Goal: Task Accomplishment & Management: Complete application form

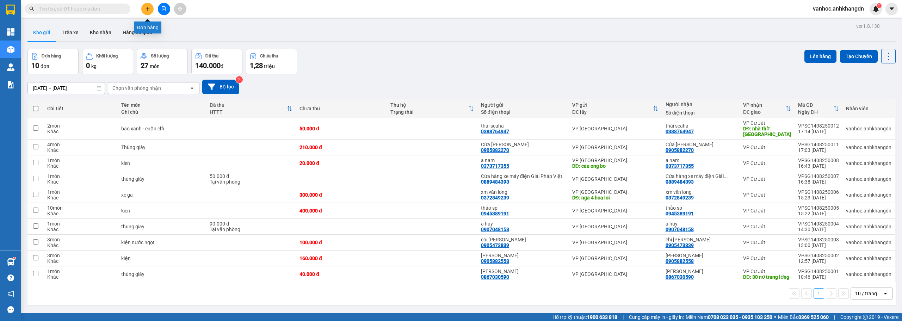
click at [149, 12] on button at bounding box center [147, 9] width 12 height 12
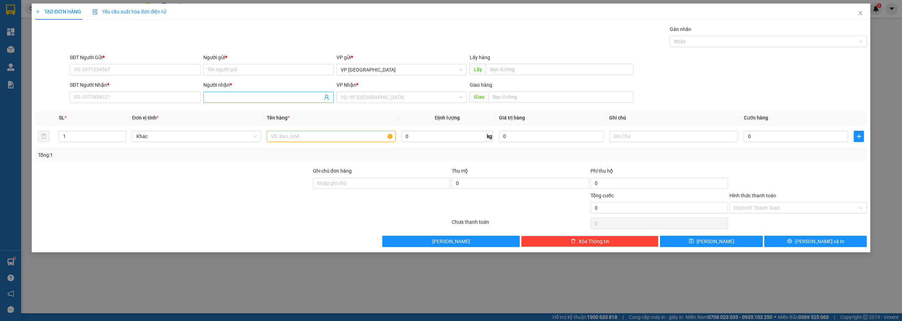
click at [223, 92] on span at bounding box center [268, 97] width 130 height 11
drag, startPoint x: 233, startPoint y: 101, endPoint x: 218, endPoint y: 99, distance: 15.8
click at [218, 99] on span "tgram" at bounding box center [268, 97] width 130 height 11
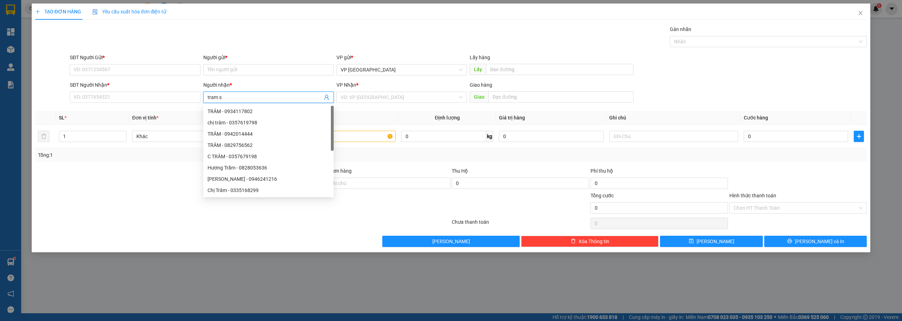
type input "tram sp"
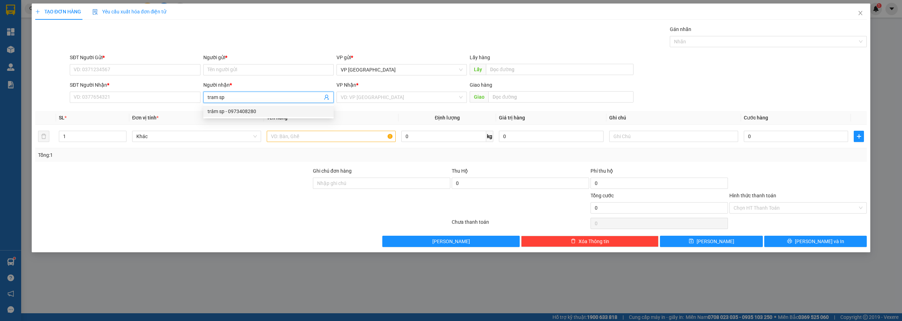
click at [247, 114] on div "trâm sp - 0973408280" at bounding box center [269, 111] width 122 height 8
type input "0973408280"
drag, startPoint x: 231, startPoint y: 99, endPoint x: 188, endPoint y: 98, distance: 43.3
click at [188, 98] on div "SĐT Người Nhận * 0973408280 Người nhận * trâm sp trâm sp VP Nhận * VD: VP Sài G…" at bounding box center [468, 93] width 800 height 25
paste input "0983482148"
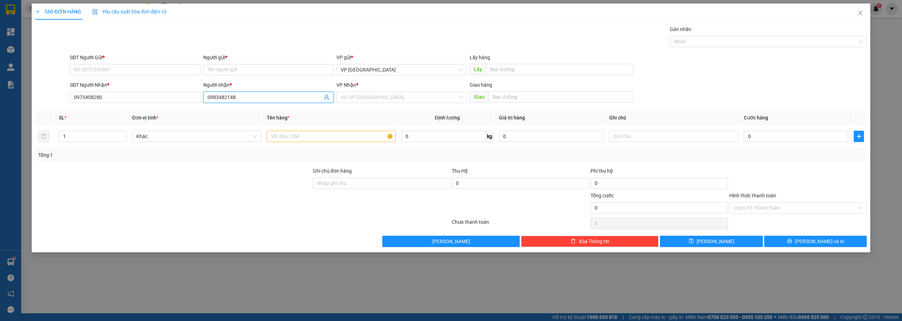
drag, startPoint x: 245, startPoint y: 98, endPoint x: 204, endPoint y: 102, distance: 40.7
click at [204, 102] on span "0983482148" at bounding box center [268, 97] width 130 height 11
type input "trâm sp"
click at [221, 69] on input "Người gửi *" at bounding box center [268, 69] width 130 height 11
paste input "trâm sp"
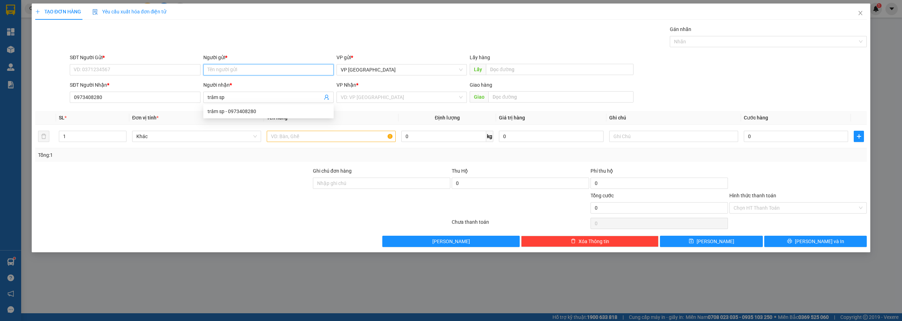
type input "trâm sp"
click at [232, 86] on div "trâm sp - 0973408280" at bounding box center [269, 84] width 122 height 8
type input "0973408280"
type input "trâm sp"
click at [332, 135] on input "text" at bounding box center [331, 136] width 129 height 11
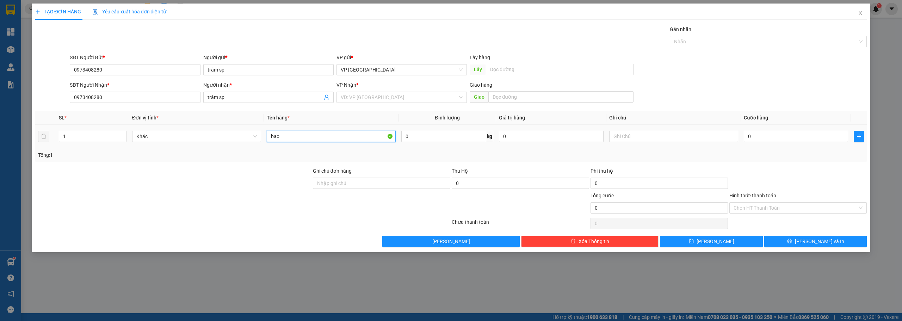
paste input "đ"
type input "bao đen"
click at [759, 135] on input "0" at bounding box center [796, 136] width 104 height 11
type input "2"
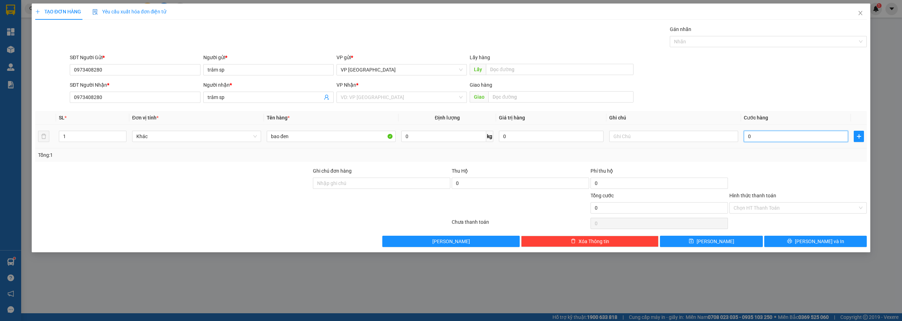
type input "2"
type input "20"
type input "200"
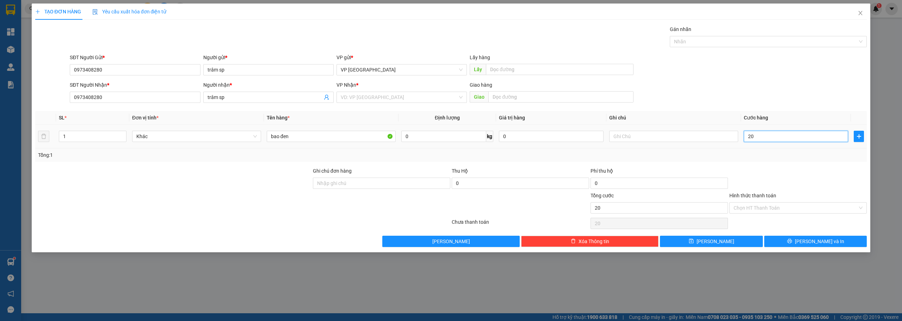
type input "200"
type input "2.000"
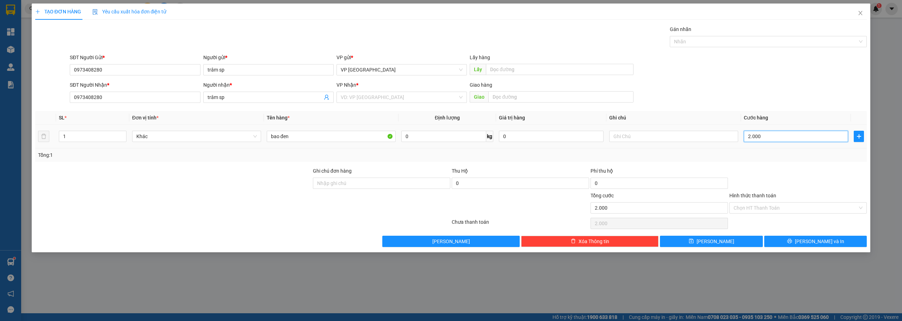
type input "20.000"
click at [819, 240] on span "[PERSON_NAME] và In" at bounding box center [819, 241] width 49 height 8
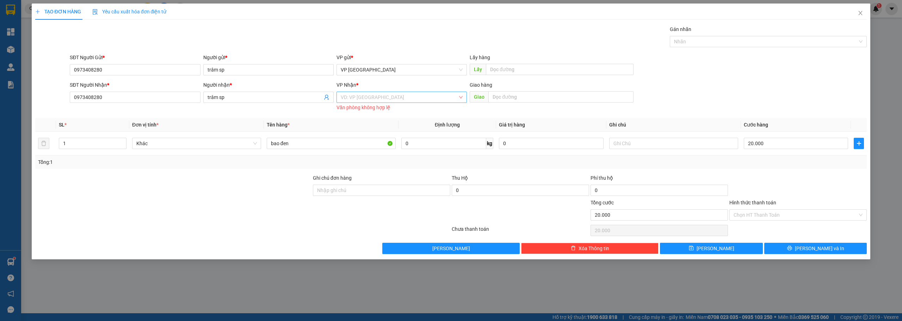
click at [441, 100] on input "search" at bounding box center [399, 97] width 117 height 11
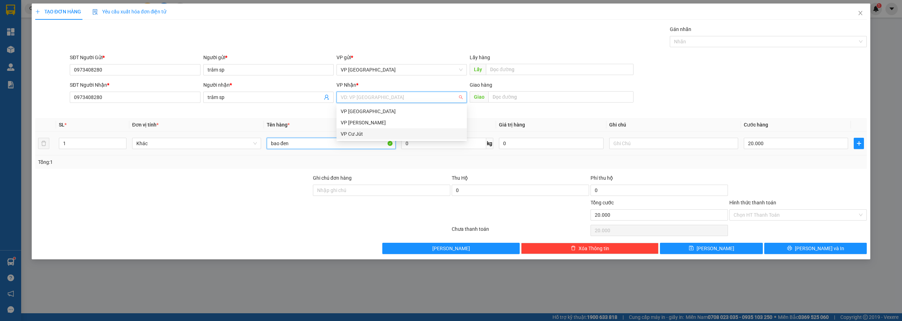
click at [348, 141] on input "bao đen" at bounding box center [331, 143] width 129 height 11
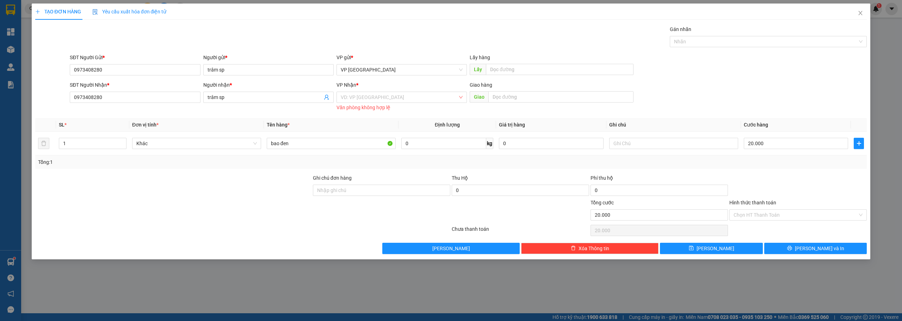
click at [381, 88] on div "VP Nhận *" at bounding box center [401, 85] width 130 height 8
click at [369, 90] on div "VP Nhận *" at bounding box center [401, 86] width 130 height 11
click at [368, 94] on input "search" at bounding box center [399, 97] width 117 height 11
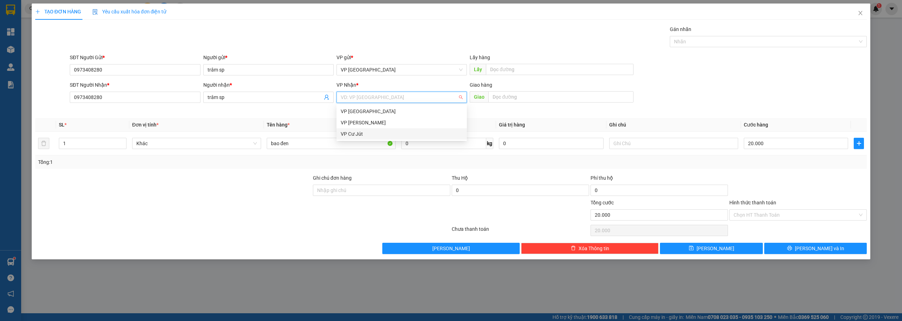
click at [348, 131] on div "VP Cư Jút" at bounding box center [402, 134] width 122 height 8
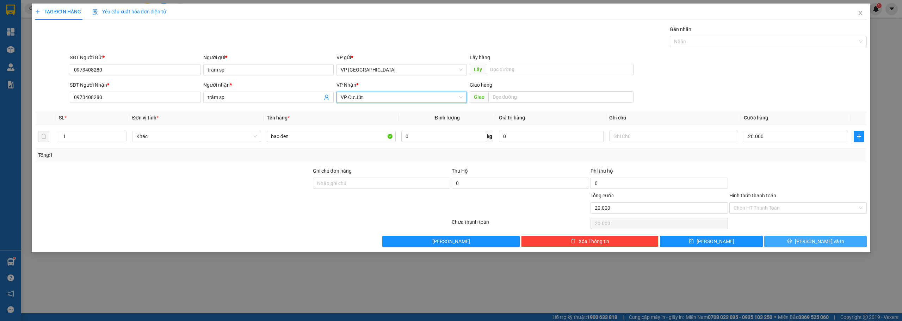
click at [796, 241] on button "[PERSON_NAME] và In" at bounding box center [815, 241] width 103 height 11
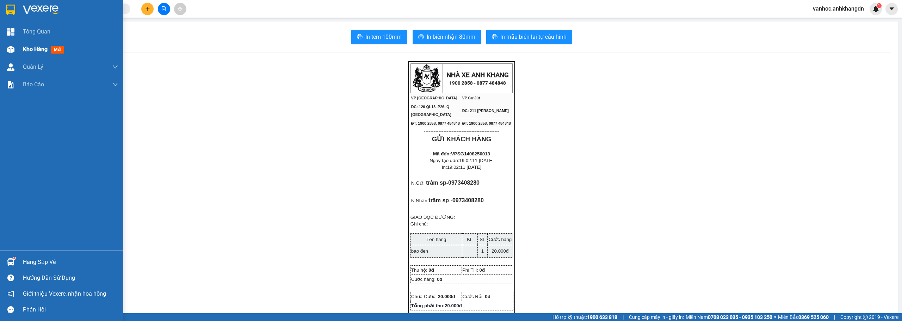
click at [14, 49] on div at bounding box center [11, 49] width 12 height 12
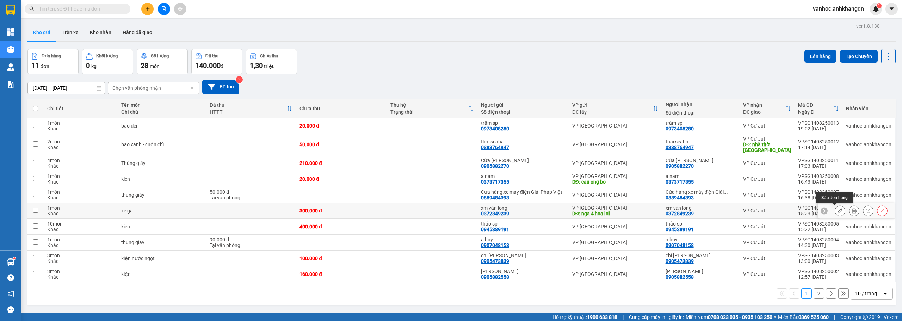
click at [837, 211] on button at bounding box center [840, 211] width 10 height 12
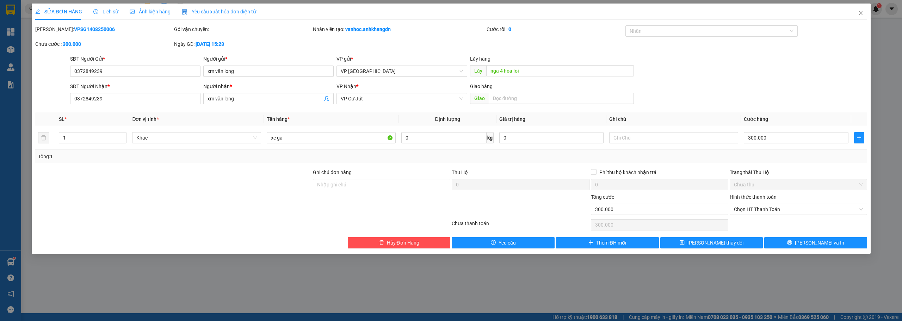
type input "0372849239"
type input "xm văn long"
type input "nga 4 hoa loi"
type input "0372849239"
type input "xm văn long"
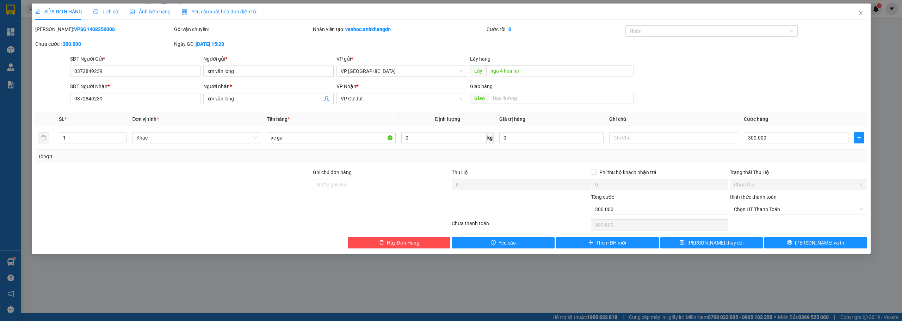
type input "300.000"
click at [523, 70] on input "nga 4 hoa loi" at bounding box center [560, 70] width 148 height 11
click at [557, 86] on div "Giao hàng" at bounding box center [552, 86] width 164 height 8
click at [862, 14] on icon "close" at bounding box center [861, 13] width 6 height 6
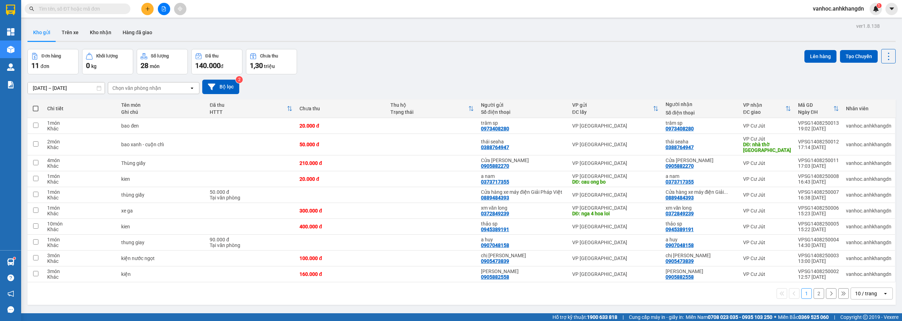
click at [37, 112] on label at bounding box center [35, 108] width 9 height 7
click at [36, 105] on input "checkbox" at bounding box center [36, 105] width 0 height 0
checkbox input "true"
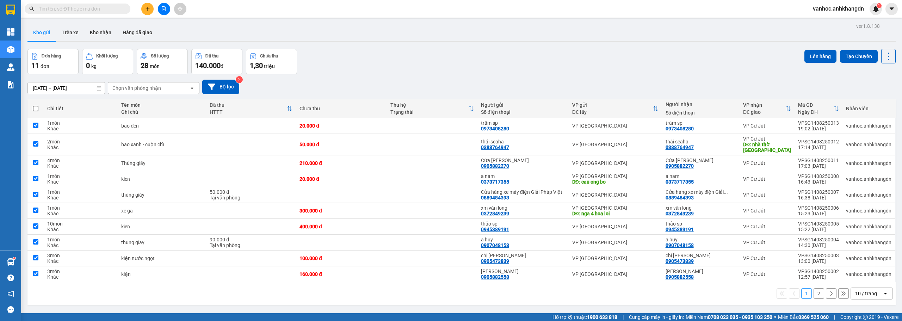
checkbox input "true"
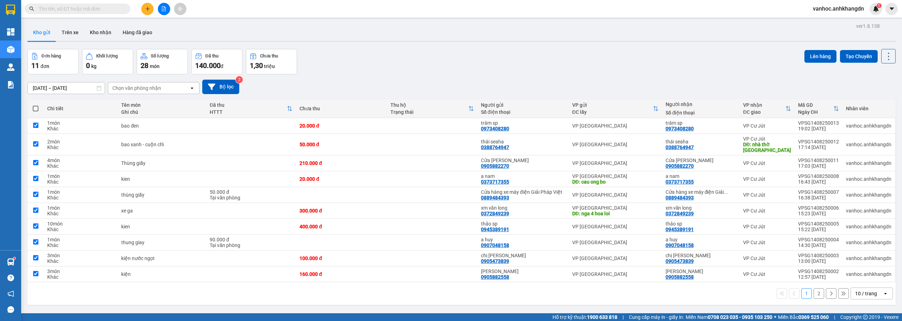
checkbox input "true"
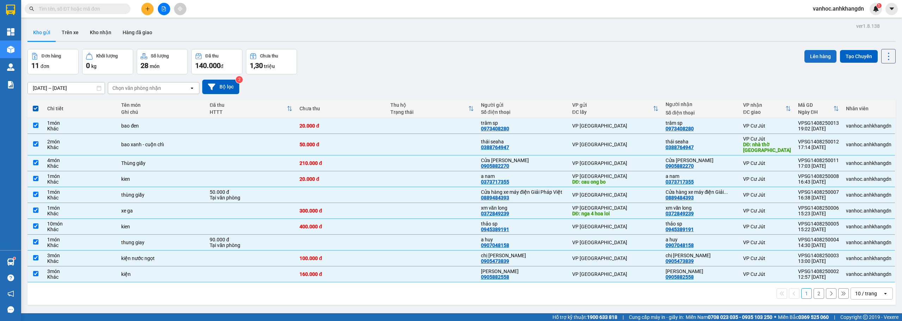
click at [816, 53] on button "Lên hàng" at bounding box center [820, 56] width 32 height 13
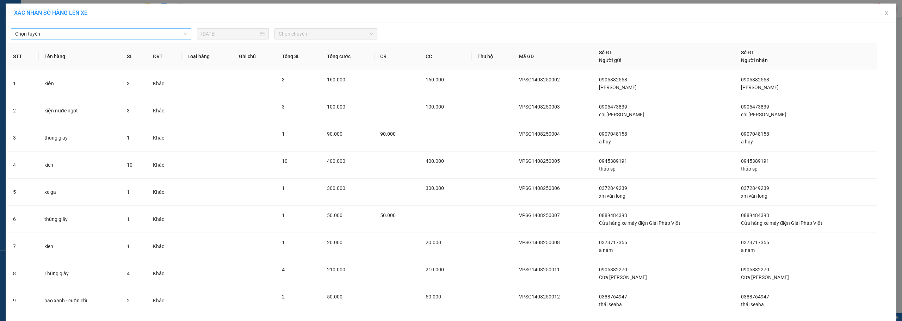
click at [168, 35] on span "Chọn tuyến" at bounding box center [101, 34] width 172 height 11
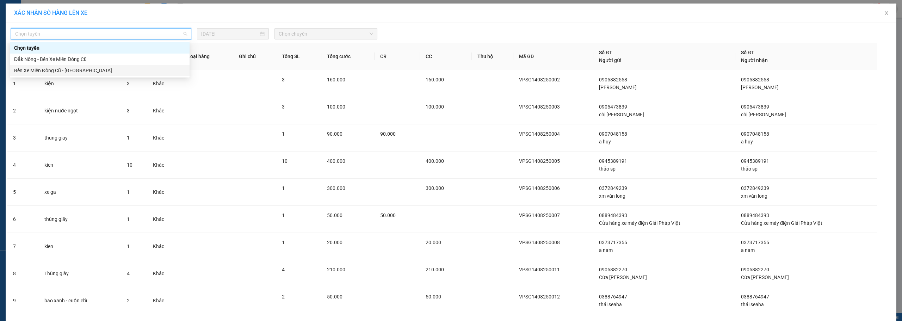
click at [75, 70] on div "Bến Xe Miền Đông Cũ - [GEOGRAPHIC_DATA]" at bounding box center [99, 71] width 171 height 8
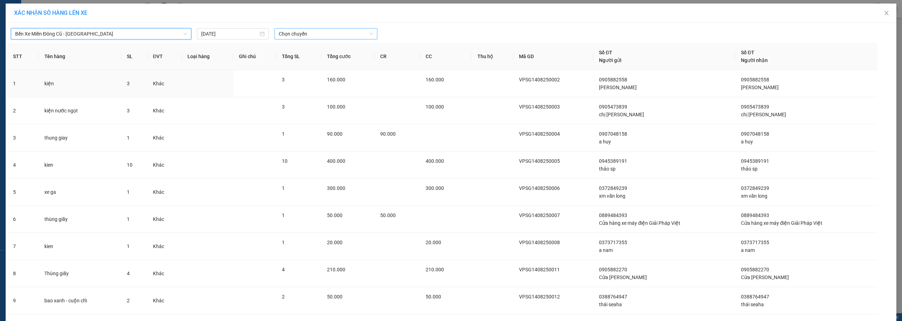
click at [317, 36] on span "Chọn chuyến" at bounding box center [326, 34] width 94 height 11
click at [307, 67] on div "21:30" at bounding box center [304, 71] width 55 height 8
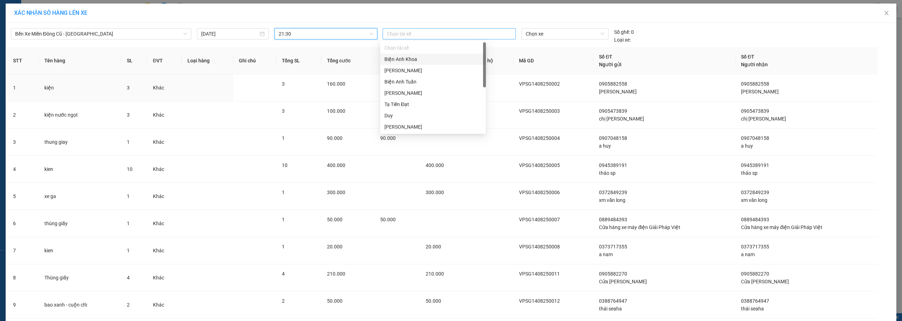
click at [440, 38] on div "Chọn tài xế" at bounding box center [449, 33] width 133 height 11
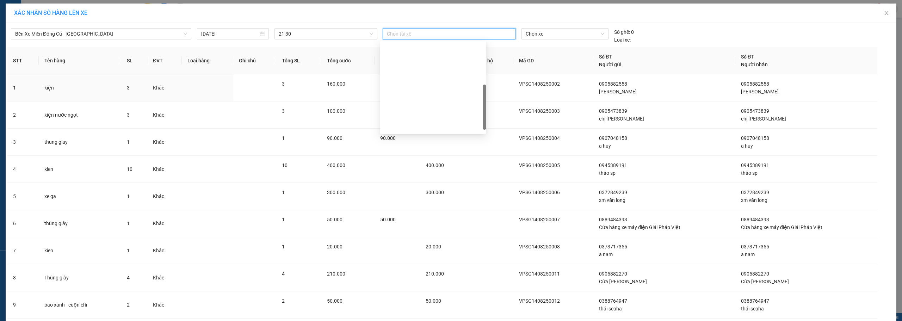
scroll to position [106, 0]
click at [404, 77] on div "[PERSON_NAME]" at bounding box center [432, 78] width 97 height 8
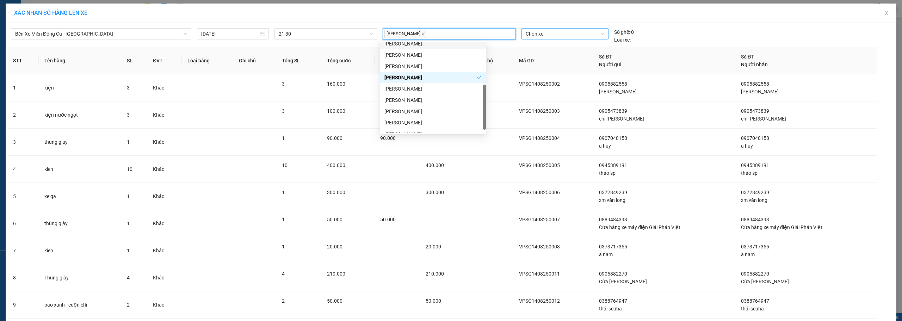
click at [587, 38] on span "Chọn xe" at bounding box center [565, 34] width 79 height 11
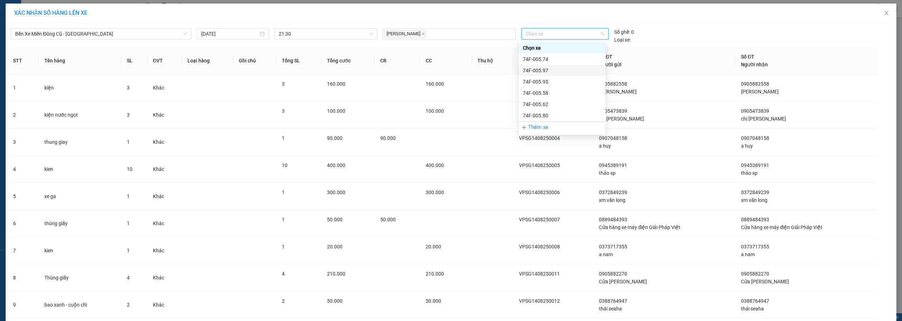
click at [556, 70] on div "74F-005.97" at bounding box center [562, 71] width 78 height 8
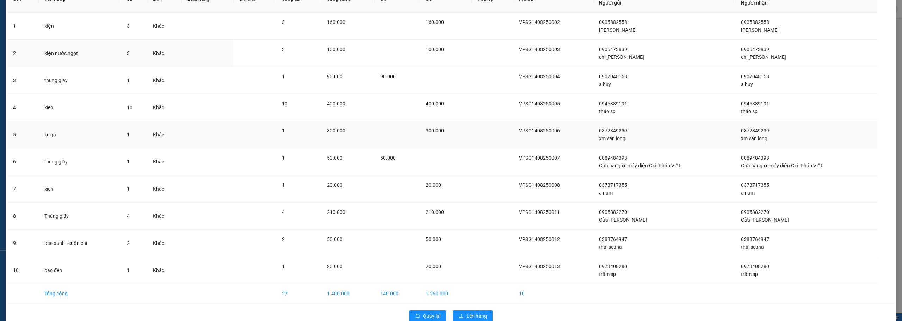
scroll to position [72, 0]
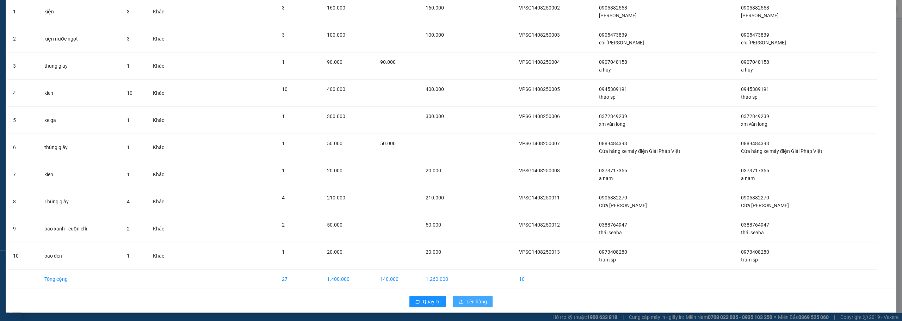
click at [471, 303] on span "Lên hàng" at bounding box center [476, 302] width 20 height 8
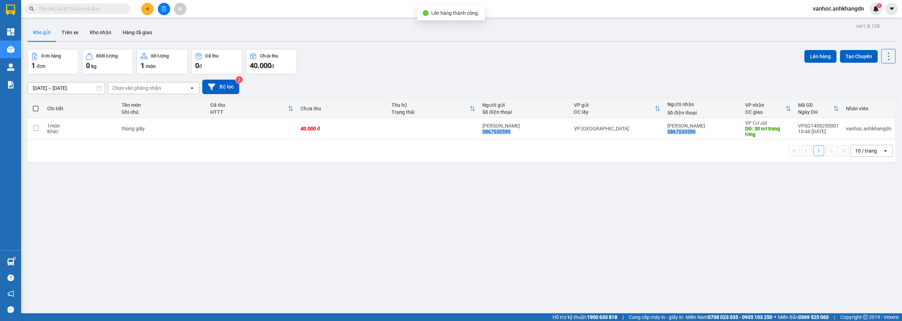
click at [37, 106] on span at bounding box center [36, 109] width 6 height 6
click at [36, 105] on input "checkbox" at bounding box center [36, 105] width 0 height 0
checkbox input "true"
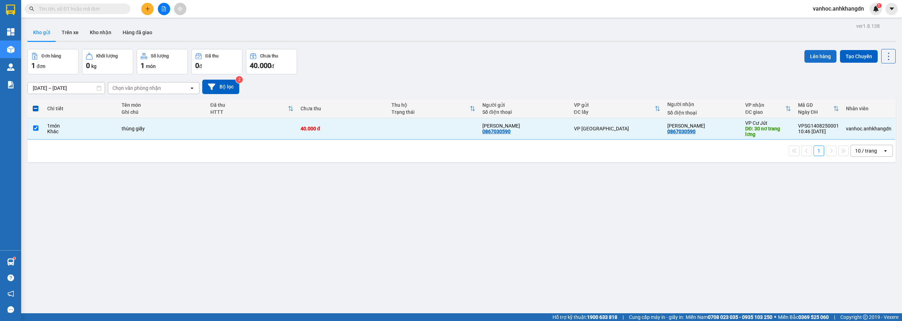
click at [814, 58] on button "Lên hàng" at bounding box center [820, 56] width 32 height 13
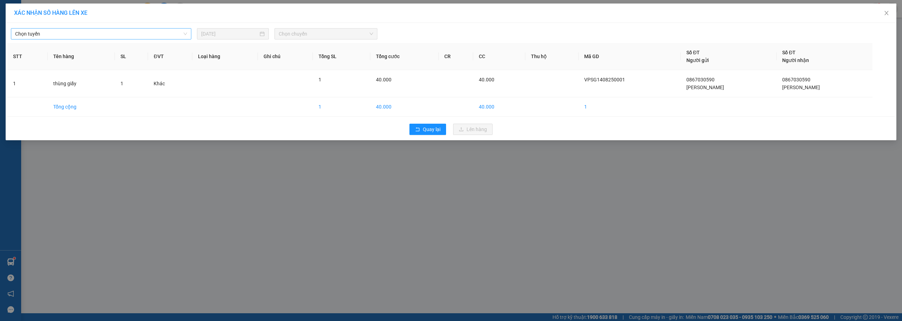
click at [89, 38] on span "Chọn tuyến" at bounding box center [101, 34] width 172 height 11
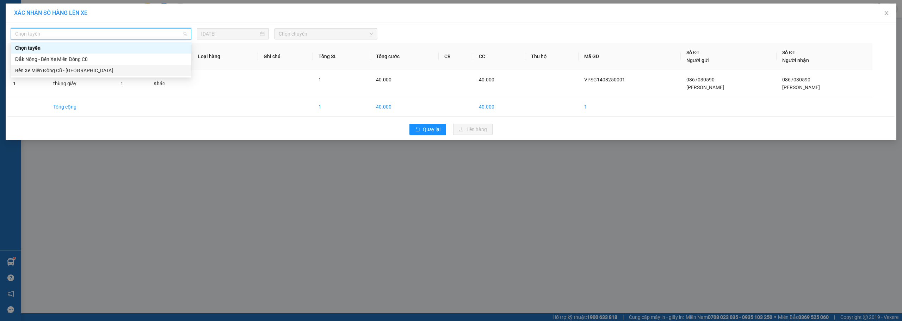
click at [71, 65] on div "Bến Xe Miền Đông Cũ - [GEOGRAPHIC_DATA]" at bounding box center [101, 70] width 180 height 11
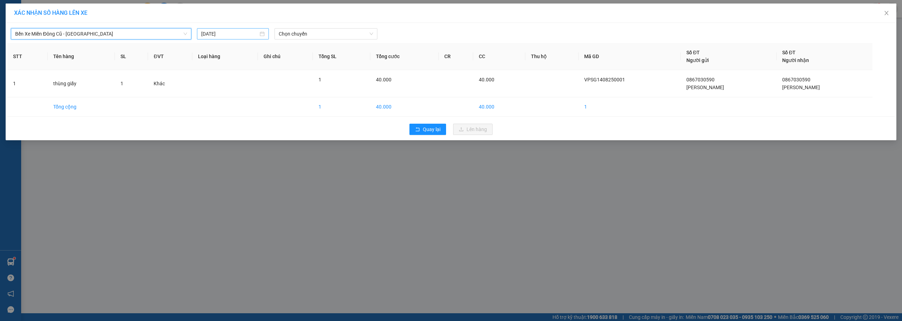
click at [240, 35] on input "[DATE]" at bounding box center [229, 34] width 57 height 8
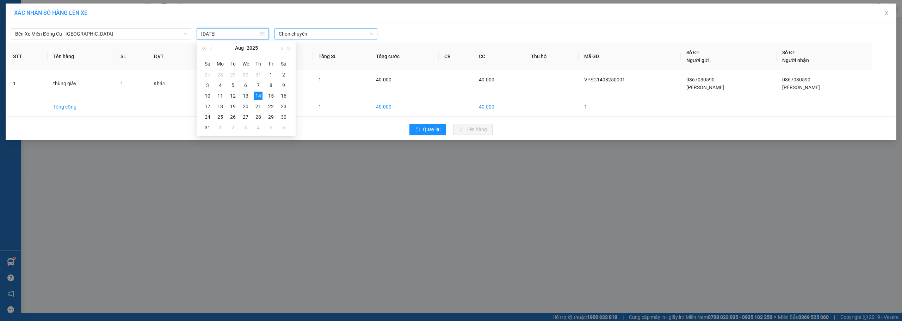
click at [308, 38] on span "Chọn chuyến" at bounding box center [326, 34] width 94 height 11
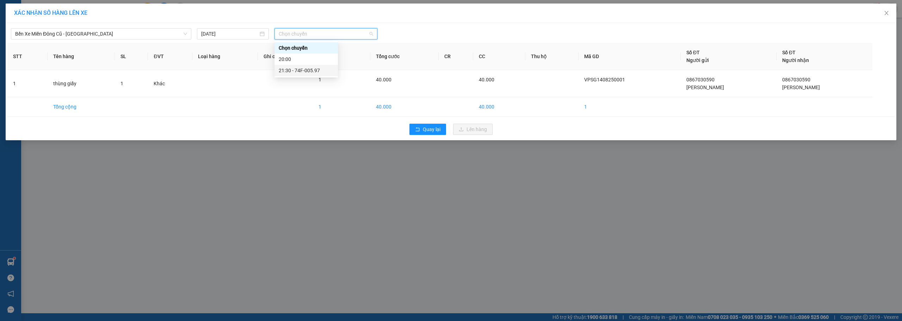
click at [310, 75] on div "21:30 - 74F-005.97" at bounding box center [305, 70] width 63 height 11
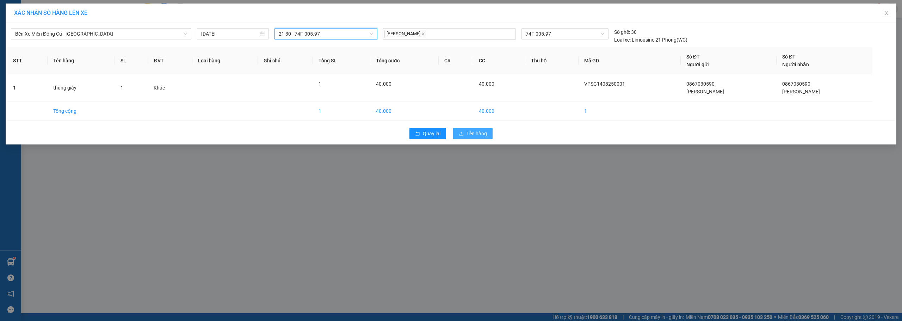
click at [475, 136] on span "Lên hàng" at bounding box center [476, 134] width 20 height 8
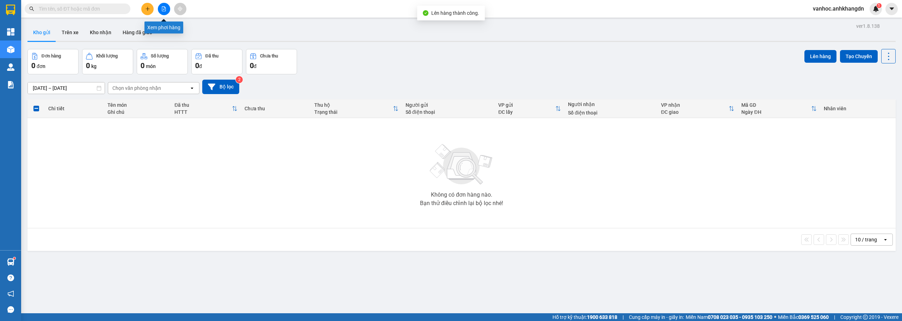
click at [166, 5] on button at bounding box center [164, 9] width 12 height 12
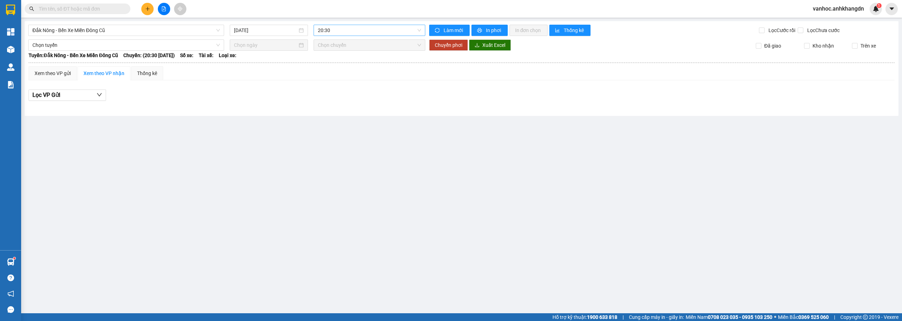
click at [333, 27] on span "20:30" at bounding box center [370, 30] width 104 height 11
click at [330, 69] on div "21:30" at bounding box center [345, 67] width 55 height 8
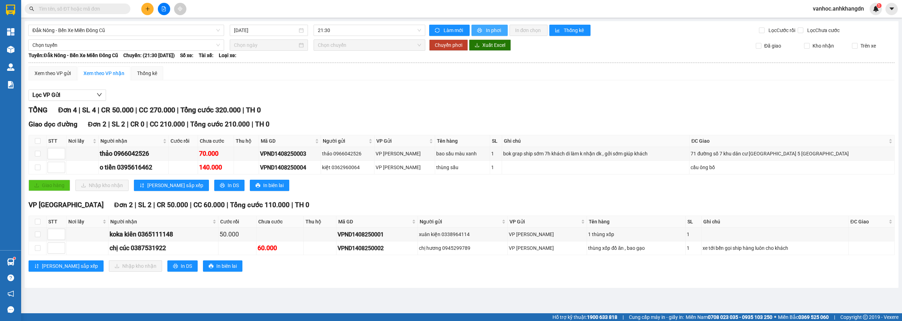
click at [488, 28] on span "In phơi" at bounding box center [494, 30] width 16 height 8
click at [116, 35] on span "Đắk Nông - Bến Xe Miền Đông Cũ" at bounding box center [125, 30] width 187 height 11
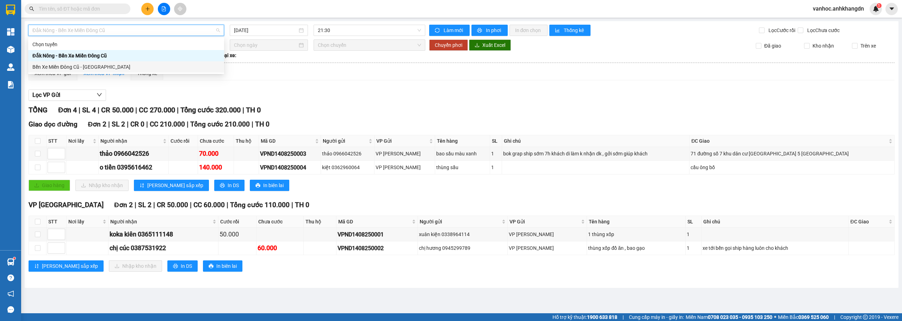
click at [77, 65] on div "Bến Xe Miền Đông Cũ - [GEOGRAPHIC_DATA]" at bounding box center [125, 67] width 187 height 8
type input "[DATE]"
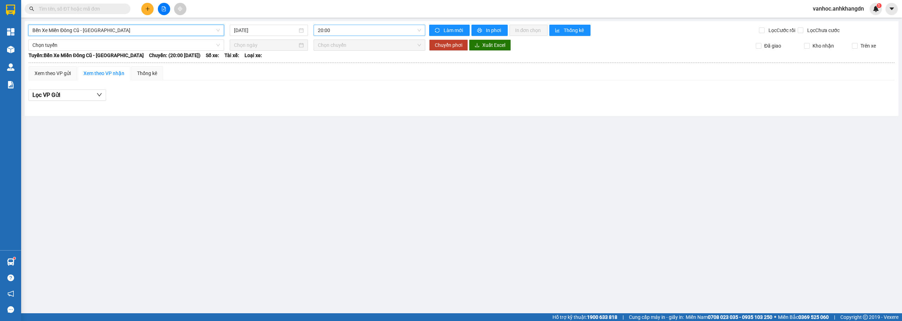
click at [363, 30] on span "20:00" at bounding box center [370, 30] width 104 height 11
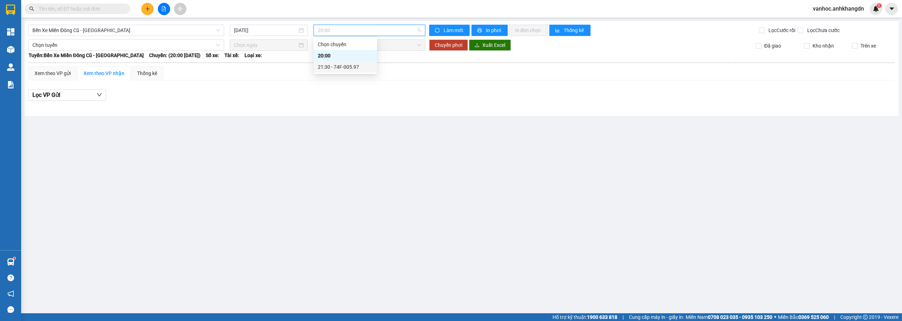
click at [361, 69] on div "21:30 - 74F-005.97" at bounding box center [345, 67] width 55 height 8
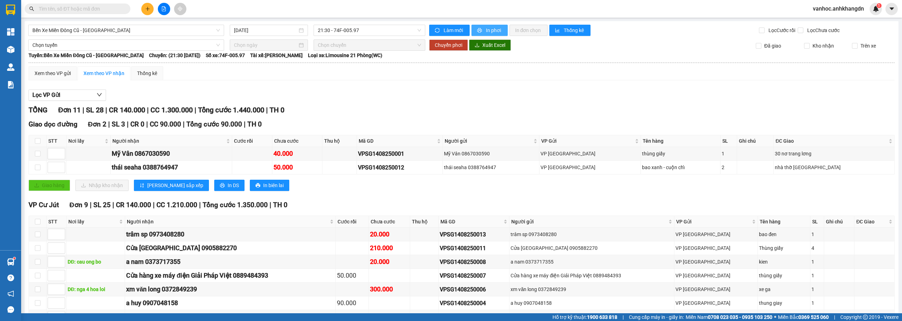
click at [489, 30] on span "In phơi" at bounding box center [494, 30] width 16 height 8
click at [494, 32] on span "In phơi" at bounding box center [494, 30] width 16 height 8
click at [486, 27] on span "In phơi" at bounding box center [494, 30] width 16 height 8
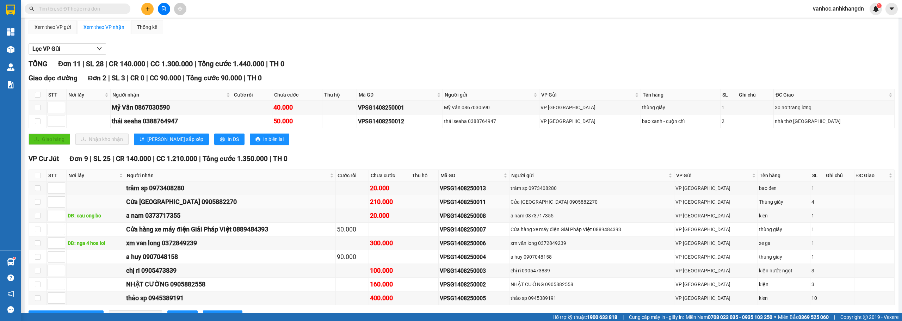
scroll to position [74, 0]
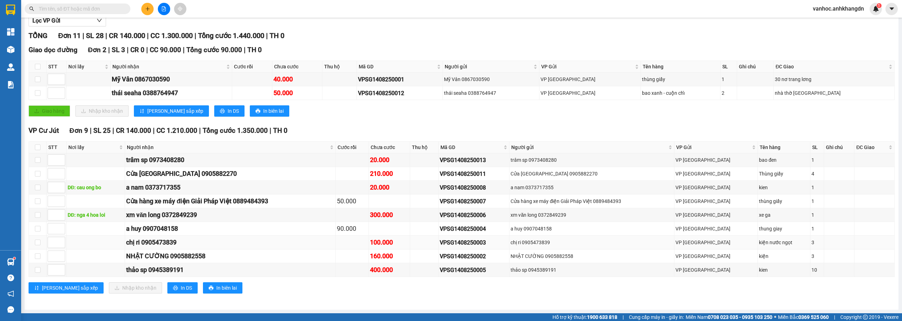
click at [409, 240] on div "100.000" at bounding box center [389, 242] width 39 height 10
click at [39, 245] on input "checkbox" at bounding box center [38, 243] width 6 height 6
checkbox input "true"
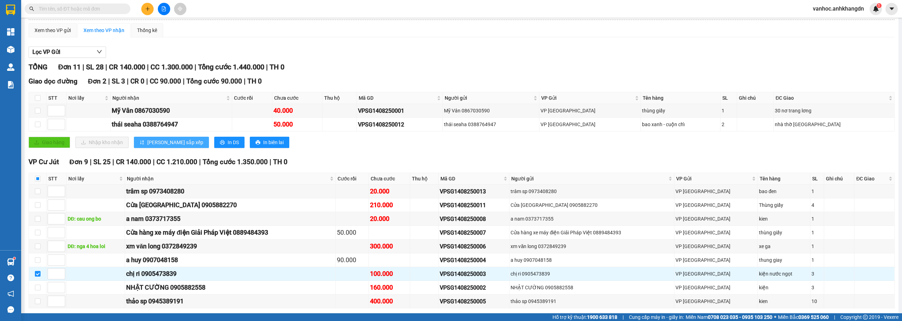
scroll to position [0, 0]
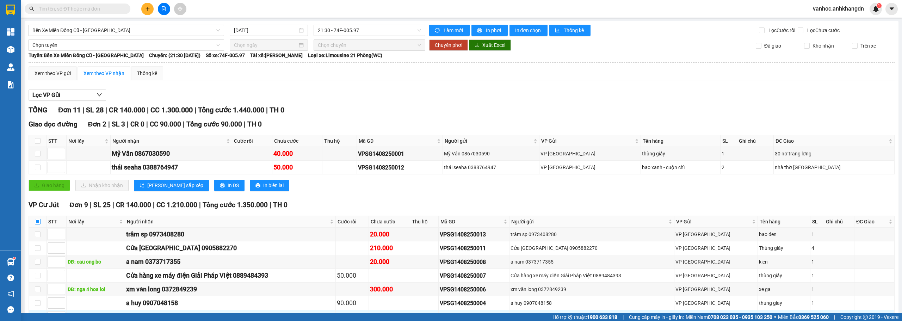
drag, startPoint x: 38, startPoint y: 223, endPoint x: 44, endPoint y: 202, distance: 22.2
click at [38, 223] on input "checkbox" at bounding box center [38, 222] width 6 height 6
checkbox input "true"
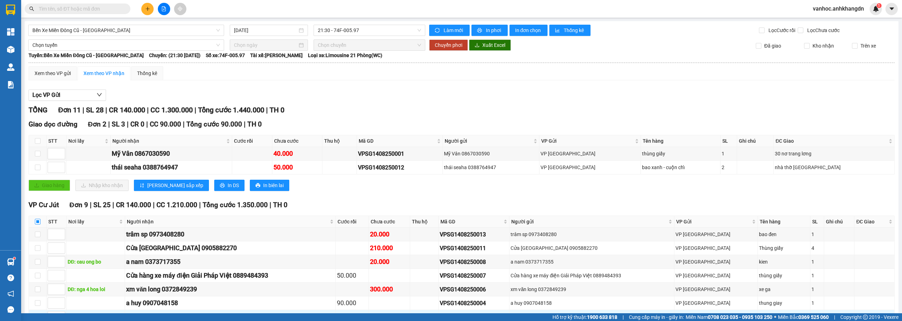
checkbox input "true"
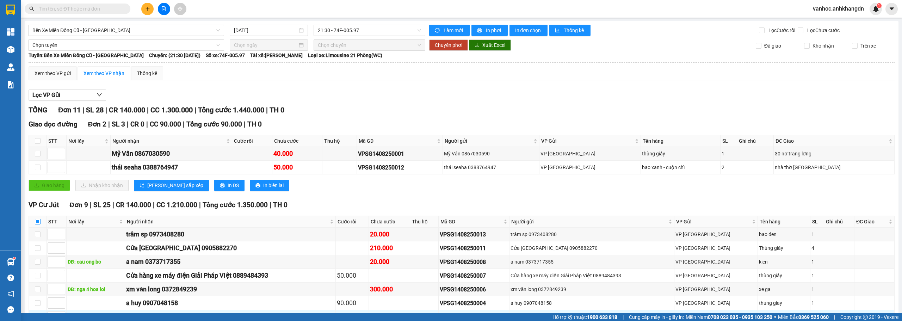
checkbox input "true"
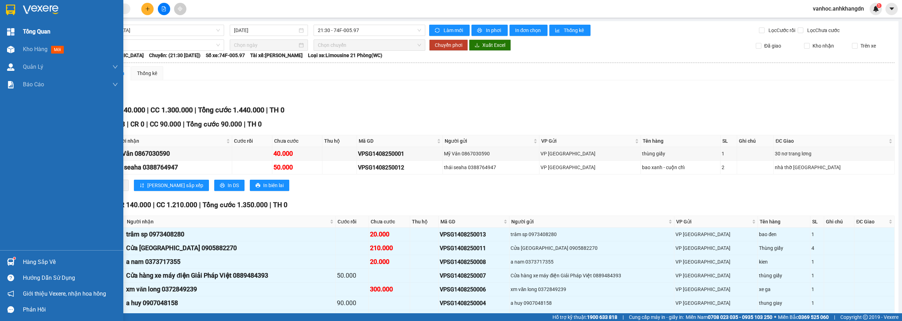
click at [45, 40] on div "Tổng Quan" at bounding box center [70, 32] width 95 height 18
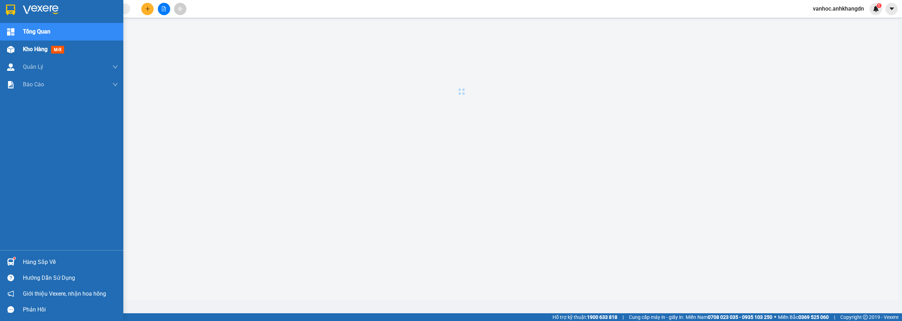
click at [46, 52] on span "Kho hàng" at bounding box center [35, 49] width 25 height 7
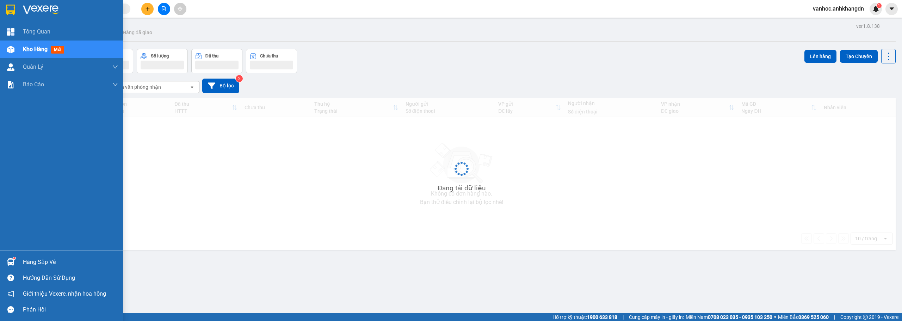
click at [45, 52] on span "Kho hàng" at bounding box center [35, 49] width 25 height 7
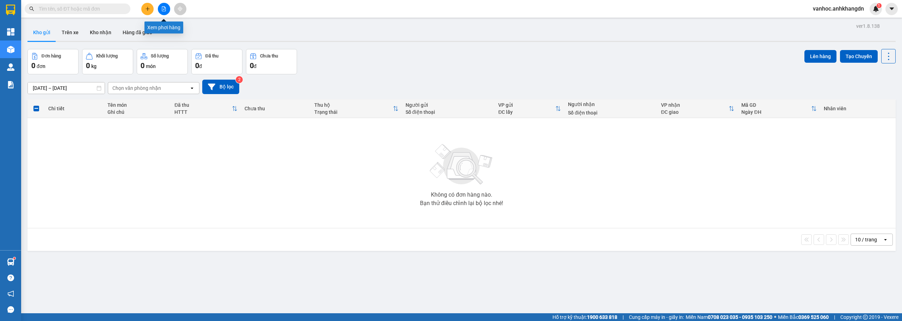
click at [165, 8] on icon "file-add" at bounding box center [163, 8] width 5 height 5
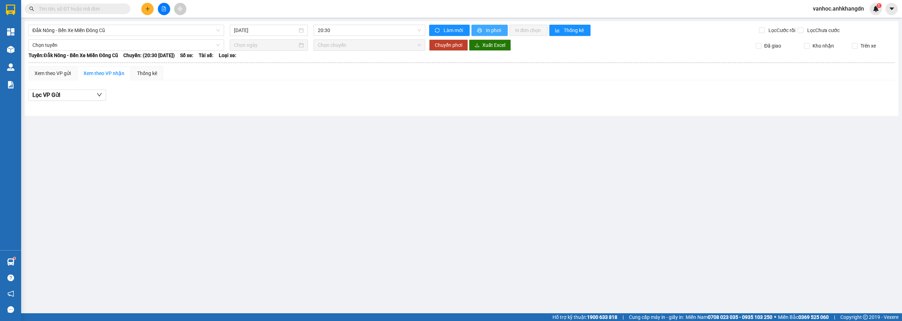
click at [491, 31] on span "In phơi" at bounding box center [494, 30] width 16 height 8
click at [291, 31] on input "[DATE]" at bounding box center [265, 30] width 63 height 8
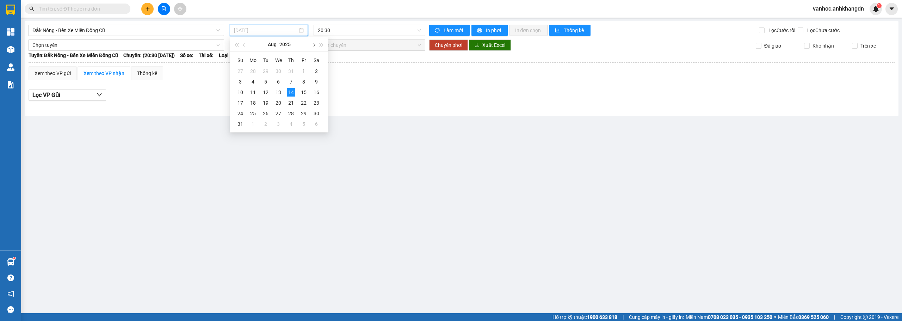
type input "[DATE]"
click at [347, 27] on span "20:30" at bounding box center [370, 30] width 104 height 11
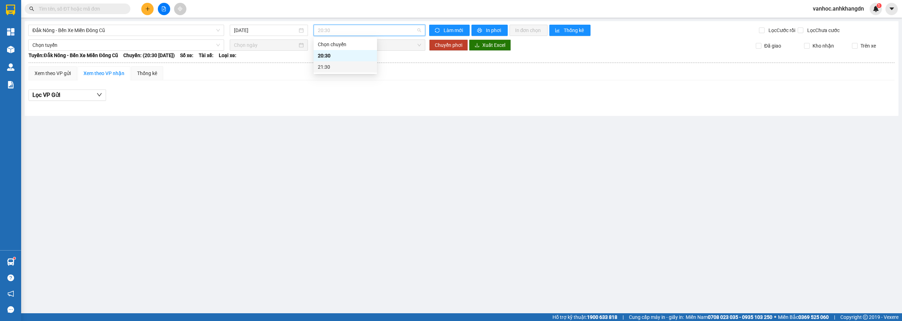
click at [349, 64] on div "21:30" at bounding box center [345, 67] width 55 height 8
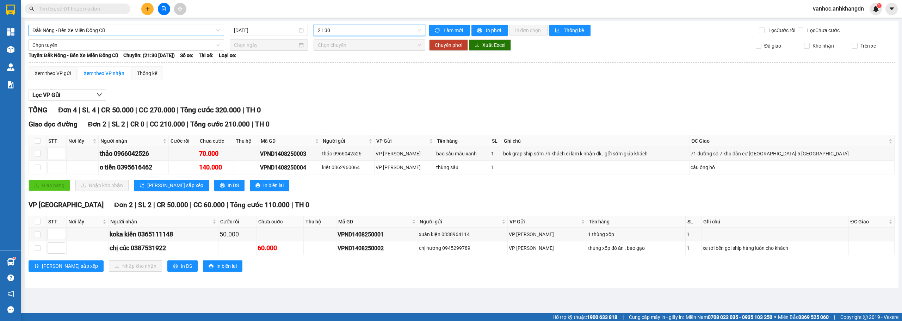
click at [181, 35] on span "Đắk Nông - Bến Xe Miền Đông Cũ" at bounding box center [125, 30] width 187 height 11
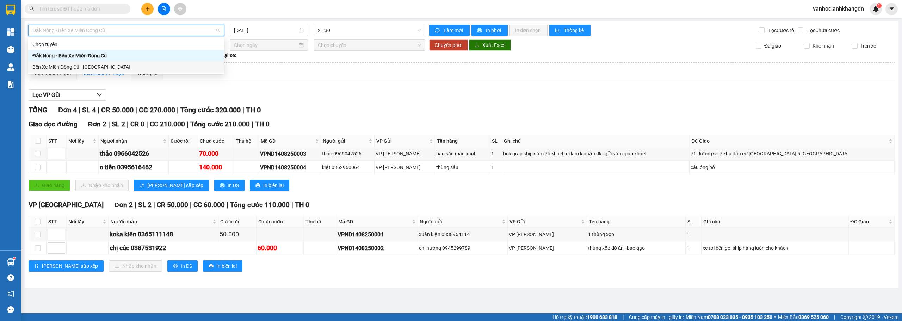
click at [117, 72] on div "Bến Xe Miền Đông Cũ - [GEOGRAPHIC_DATA]" at bounding box center [126, 66] width 196 height 11
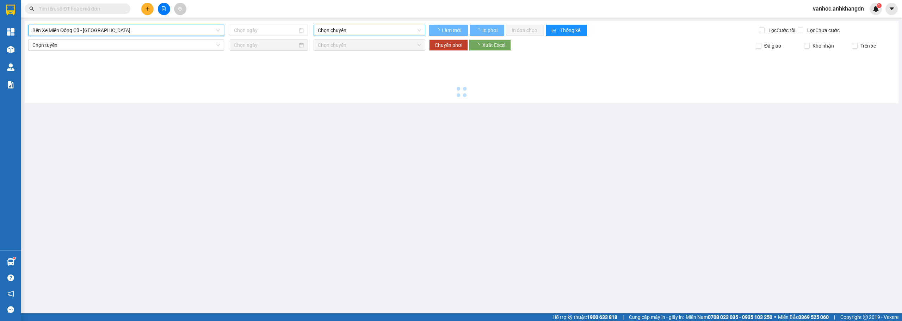
type input "[DATE]"
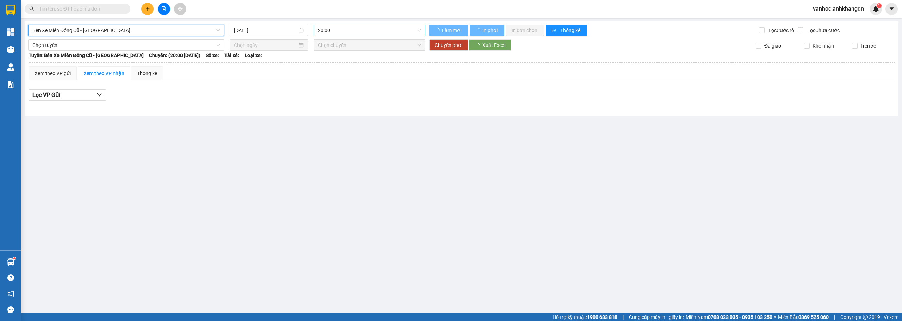
click at [360, 27] on span "20:00" at bounding box center [370, 30] width 104 height 11
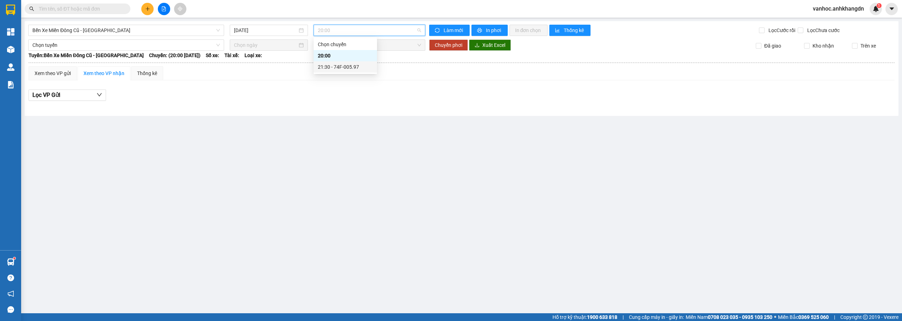
click at [353, 70] on div "21:30 - 74F-005.97" at bounding box center [345, 67] width 55 height 8
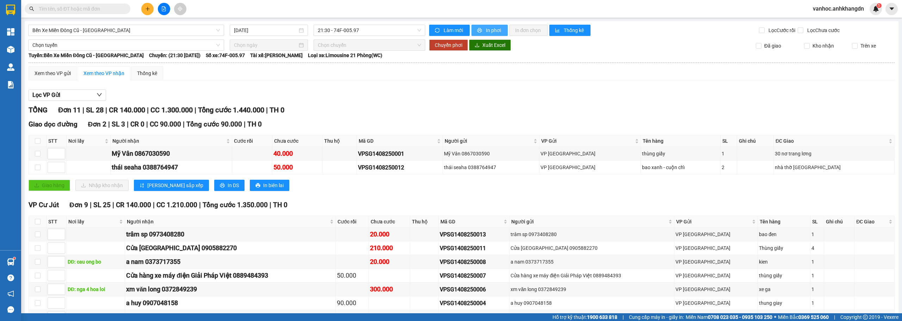
click at [490, 32] on span "In phơi" at bounding box center [494, 30] width 16 height 8
click at [148, 11] on button at bounding box center [147, 9] width 12 height 12
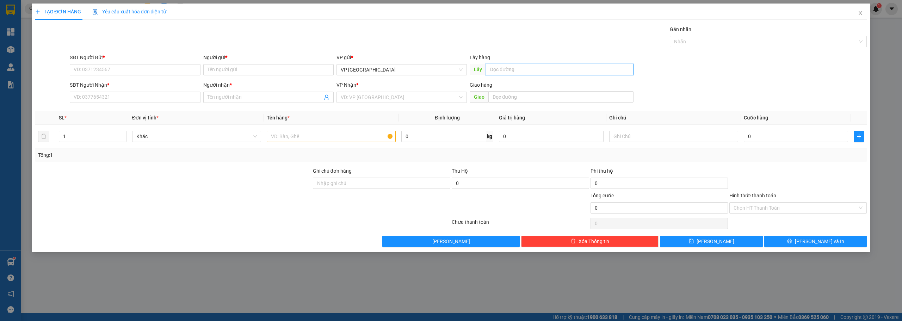
click at [527, 72] on input "text" at bounding box center [560, 69] width 148 height 11
paste input "á"
paste input "ã"
paste input "ơ"
paste input "ợ"
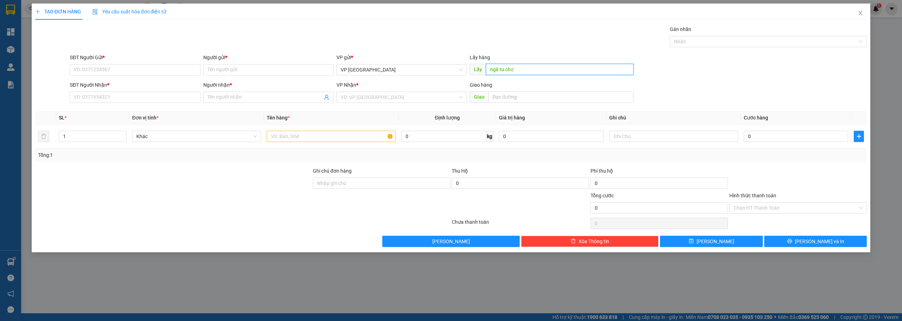
paste input "đ"
paste input "ì"
type input "[GEOGRAPHIC_DATA]"
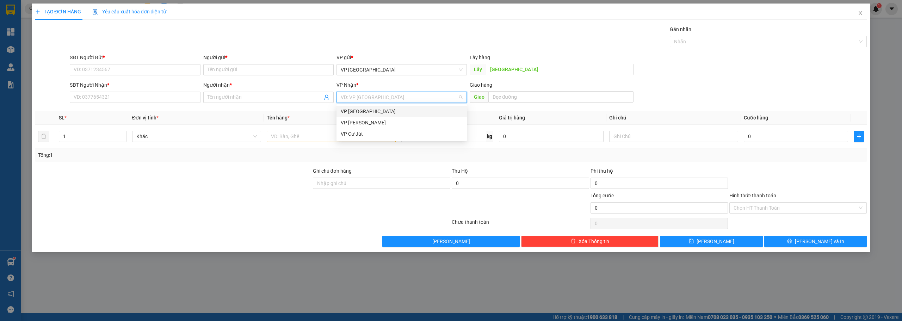
click at [394, 99] on input "search" at bounding box center [399, 97] width 117 height 11
click at [366, 131] on div "VP Cư Jút" at bounding box center [402, 134] width 122 height 8
click at [112, 95] on input "SĐT Người Nhận *" at bounding box center [135, 97] width 130 height 11
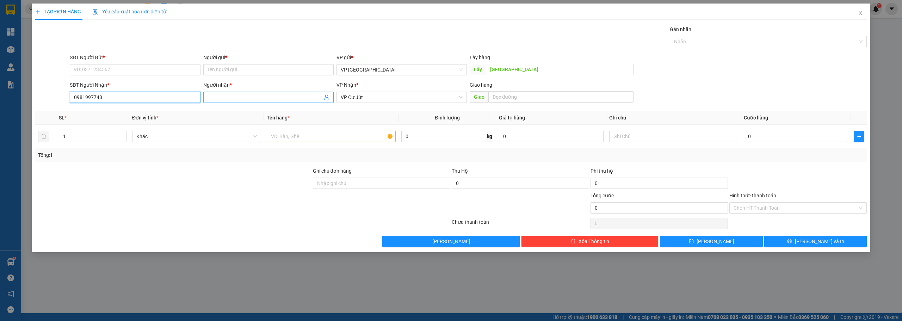
type input "0981997748"
click at [242, 95] on input "Người nhận *" at bounding box center [265, 97] width 115 height 8
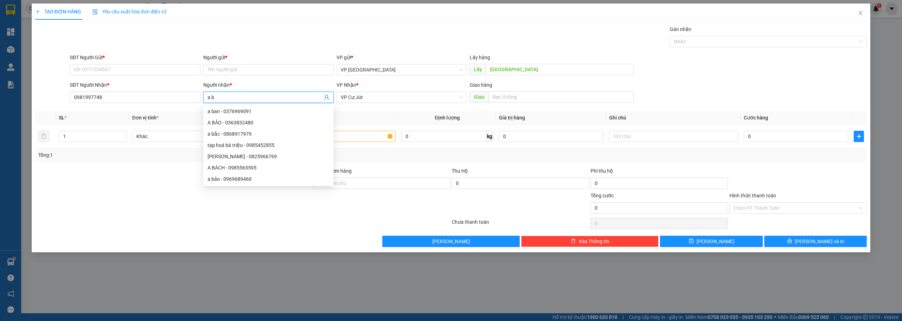
paste input "ả"
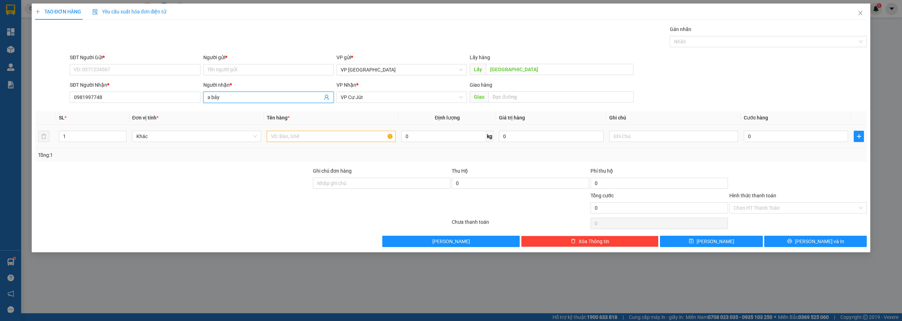
type input "a bảy"
click at [297, 132] on input "text" at bounding box center [331, 136] width 129 height 11
click at [103, 64] on input "SĐT Người Gửi *" at bounding box center [135, 69] width 130 height 11
type input "0911150158"
click at [264, 70] on input "Người gửi *" at bounding box center [268, 69] width 130 height 11
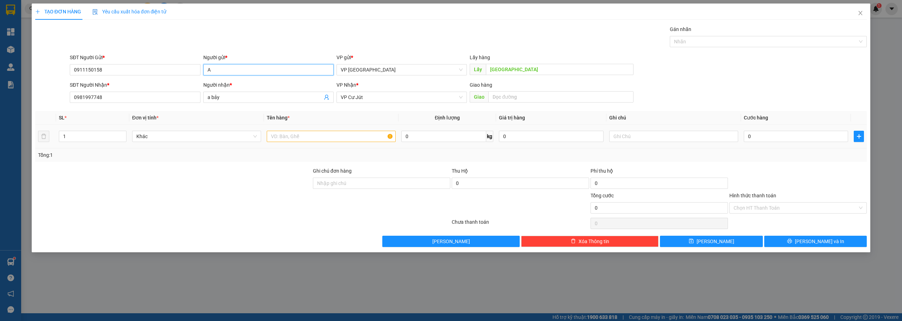
type input "A"
click at [312, 134] on input "text" at bounding box center [331, 136] width 129 height 11
paste input "ù"
type input "thùng"
click at [779, 138] on input "0" at bounding box center [796, 136] width 104 height 11
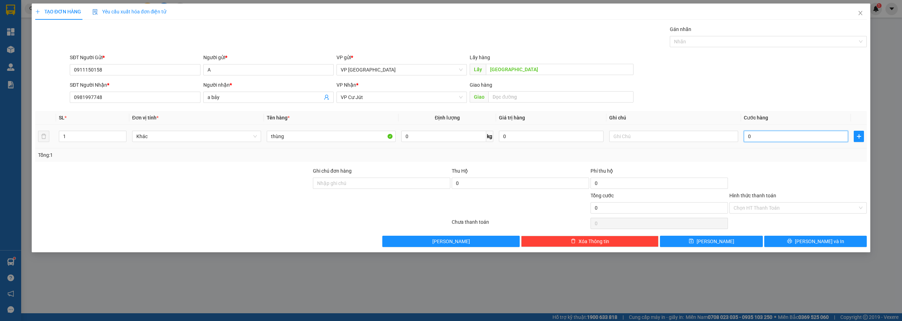
type input "5"
type input "50"
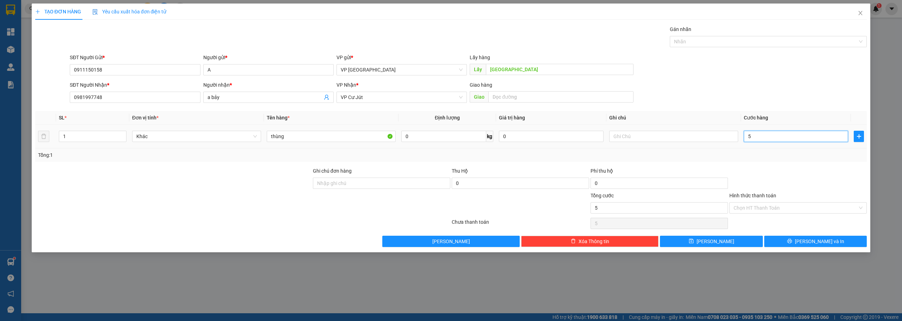
type input "50"
type input "500"
type input "5.000"
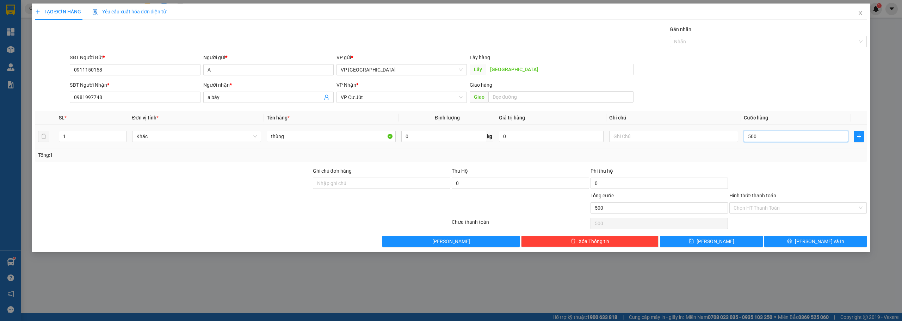
type input "5.000"
type input "50.000"
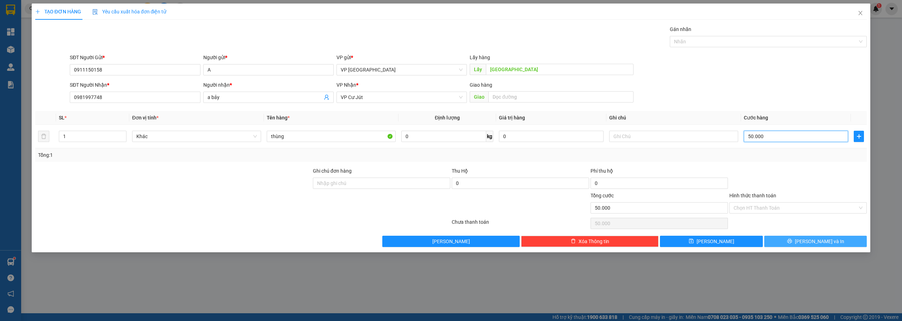
type input "50.000"
click at [835, 239] on button "[PERSON_NAME] và In" at bounding box center [815, 241] width 103 height 11
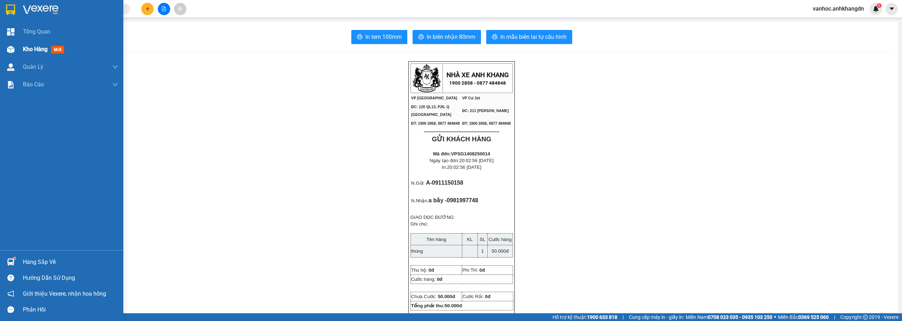
click at [30, 51] on span "Kho hàng" at bounding box center [35, 49] width 25 height 7
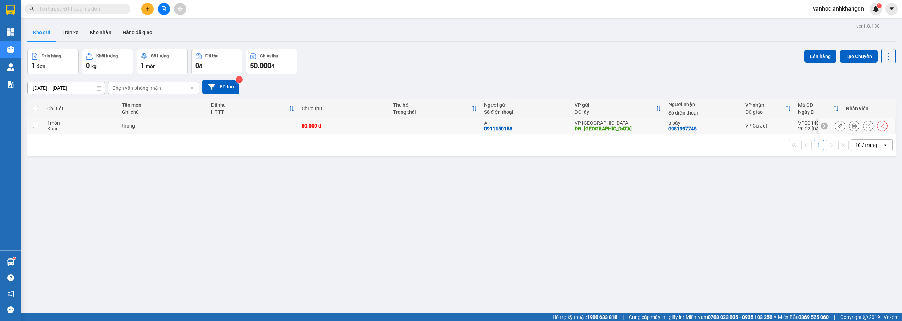
click at [34, 123] on input "checkbox" at bounding box center [35, 125] width 5 height 5
checkbox input "true"
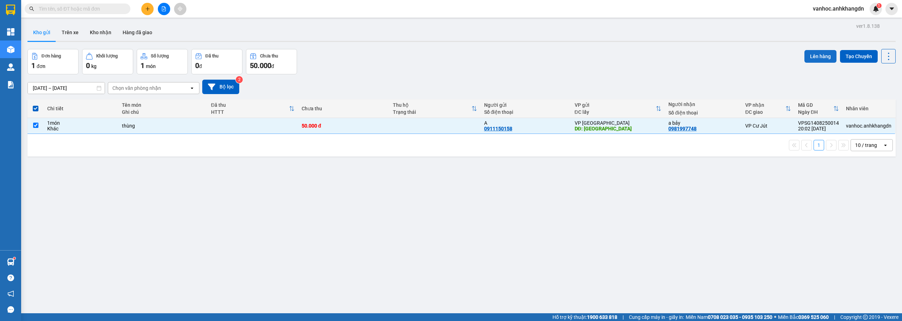
click at [812, 55] on button "Lên hàng" at bounding box center [820, 56] width 32 height 13
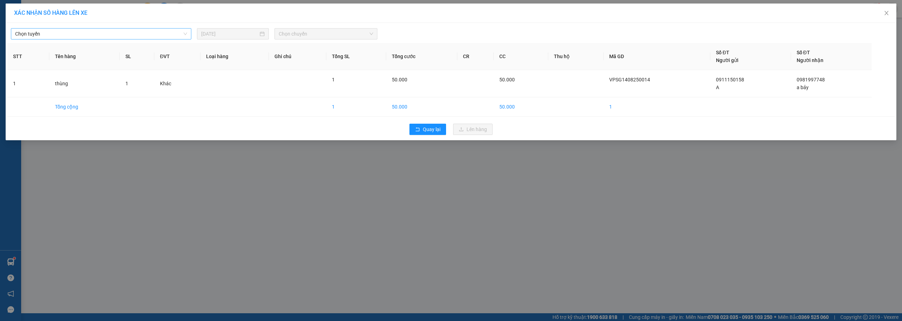
click at [158, 37] on span "Chọn tuyến" at bounding box center [101, 34] width 172 height 11
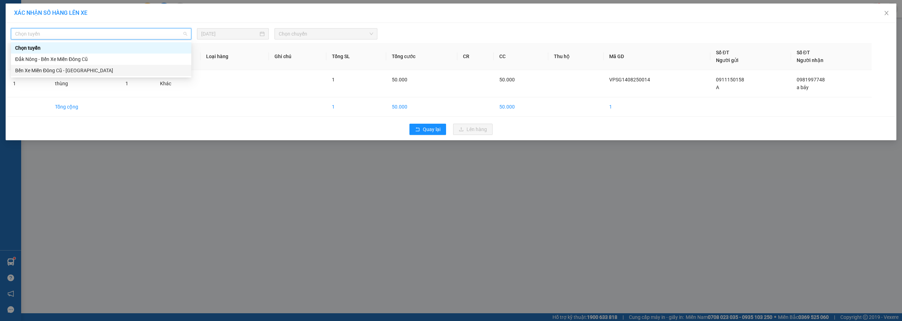
click at [70, 74] on div "Bến Xe Miền Đông Cũ - [GEOGRAPHIC_DATA]" at bounding box center [101, 71] width 172 height 8
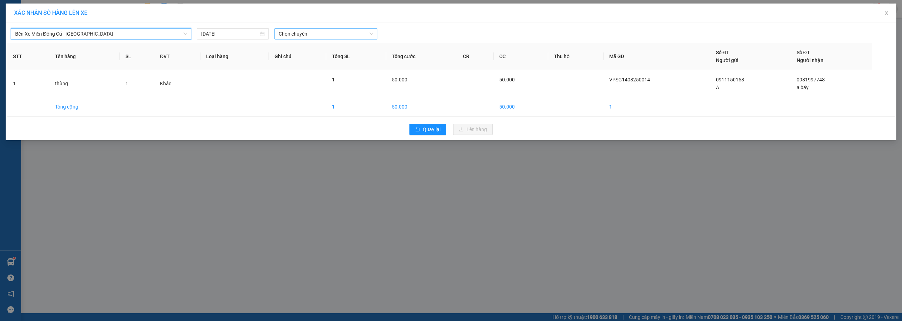
click at [344, 35] on span "Chọn chuyến" at bounding box center [326, 34] width 94 height 11
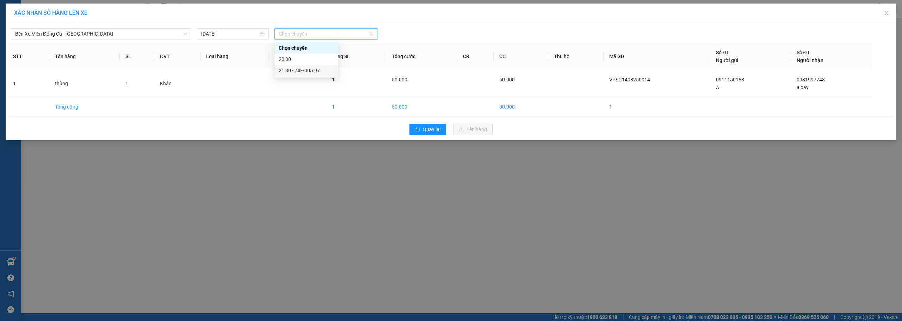
click at [310, 69] on div "21:30 - 74F-005.97" at bounding box center [306, 71] width 55 height 8
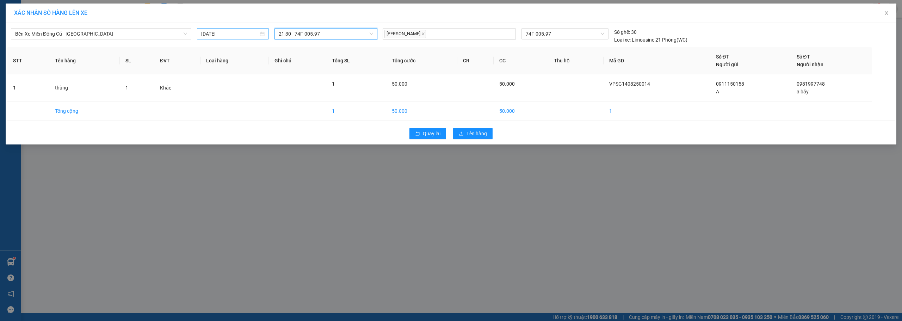
click at [249, 31] on input "[DATE]" at bounding box center [229, 34] width 57 height 8
type input "[DATE]"
click at [256, 98] on div "14" at bounding box center [258, 96] width 8 height 8
click at [471, 135] on span "Lên hàng" at bounding box center [476, 134] width 20 height 8
